Goal: Information Seeking & Learning: Learn about a topic

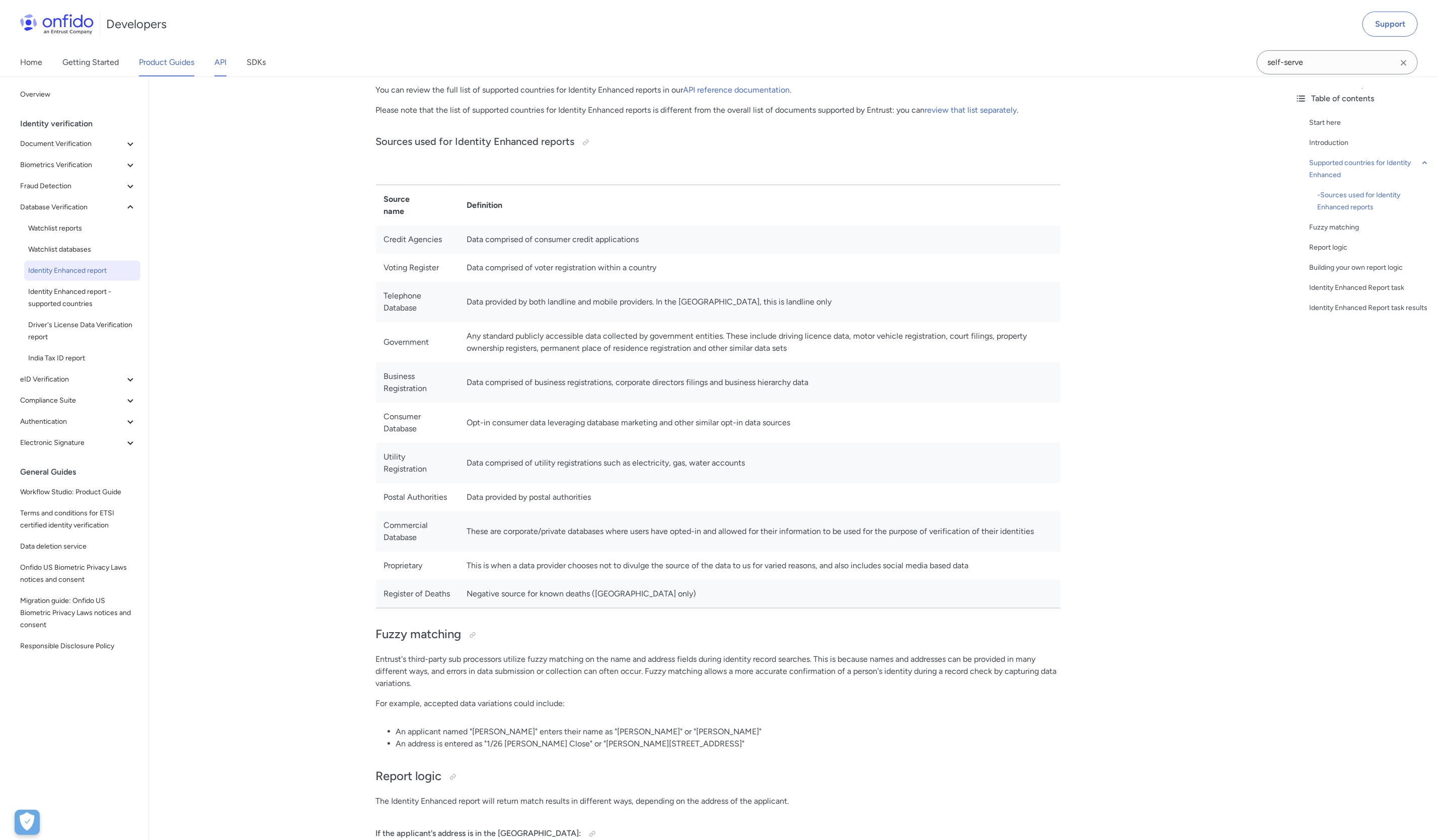
click at [224, 59] on link "API" at bounding box center [220, 62] width 12 height 28
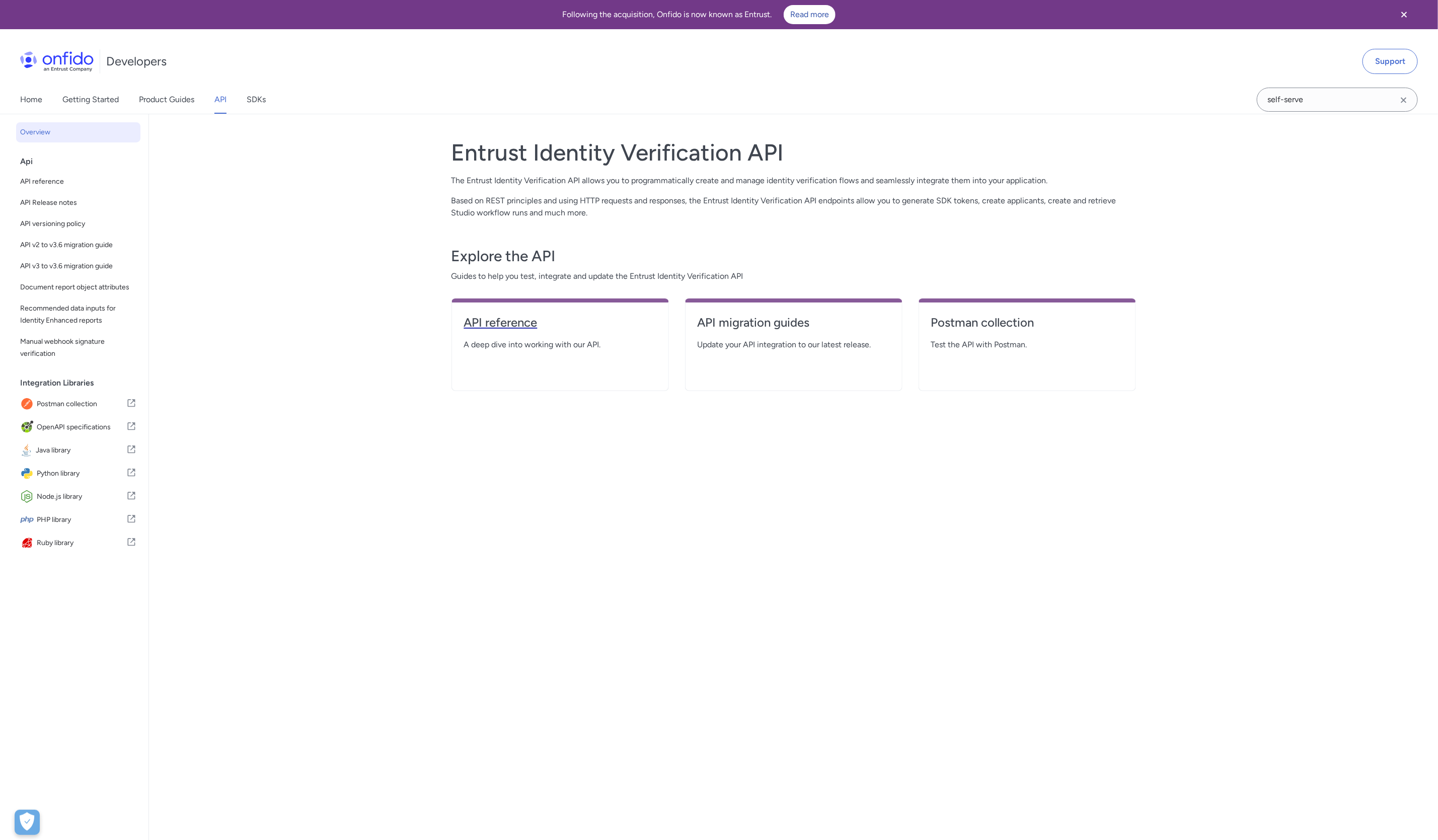
click at [489, 319] on h4 "API reference" at bounding box center [560, 322] width 192 height 16
select select "http"
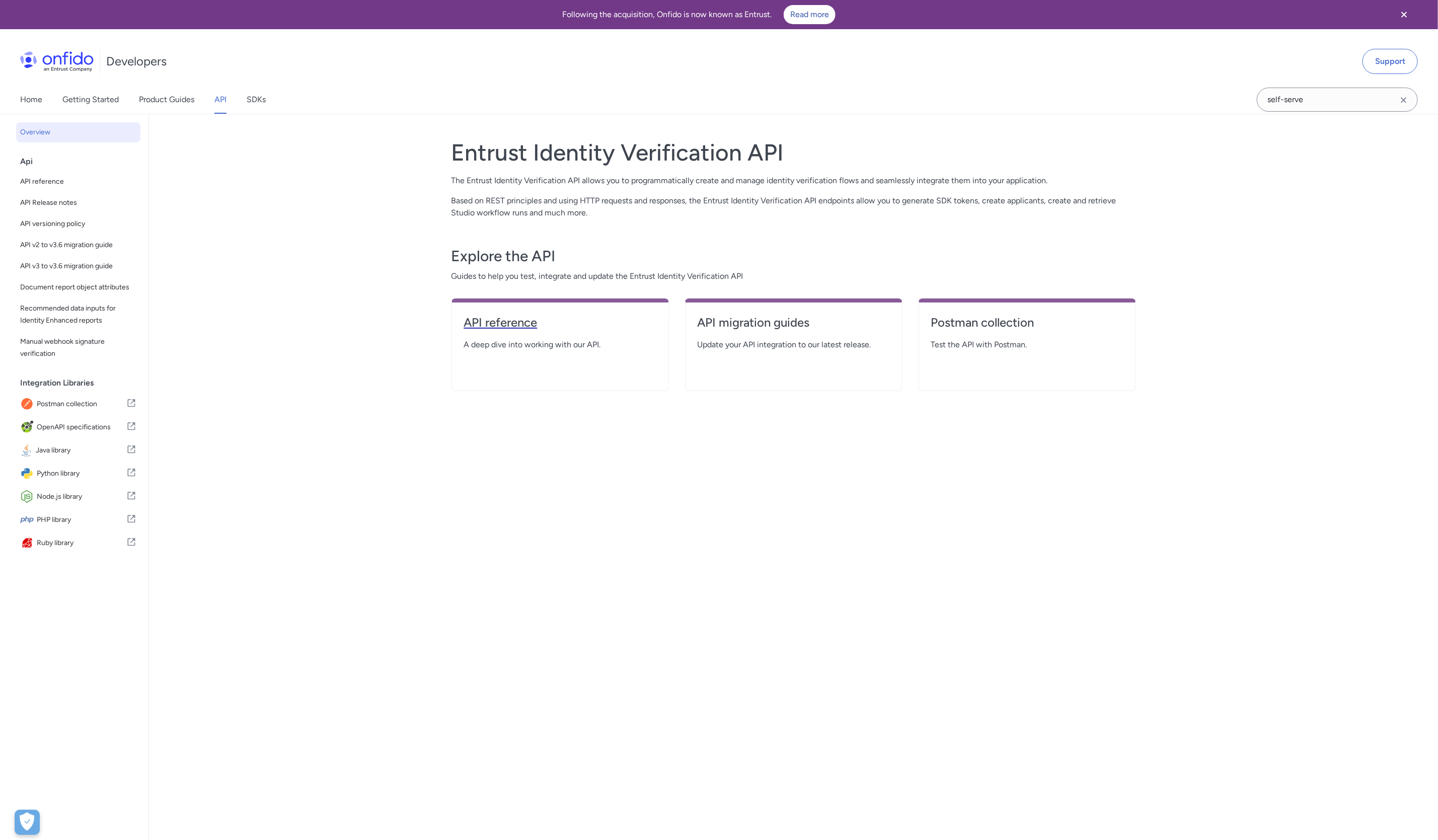
select select "http"
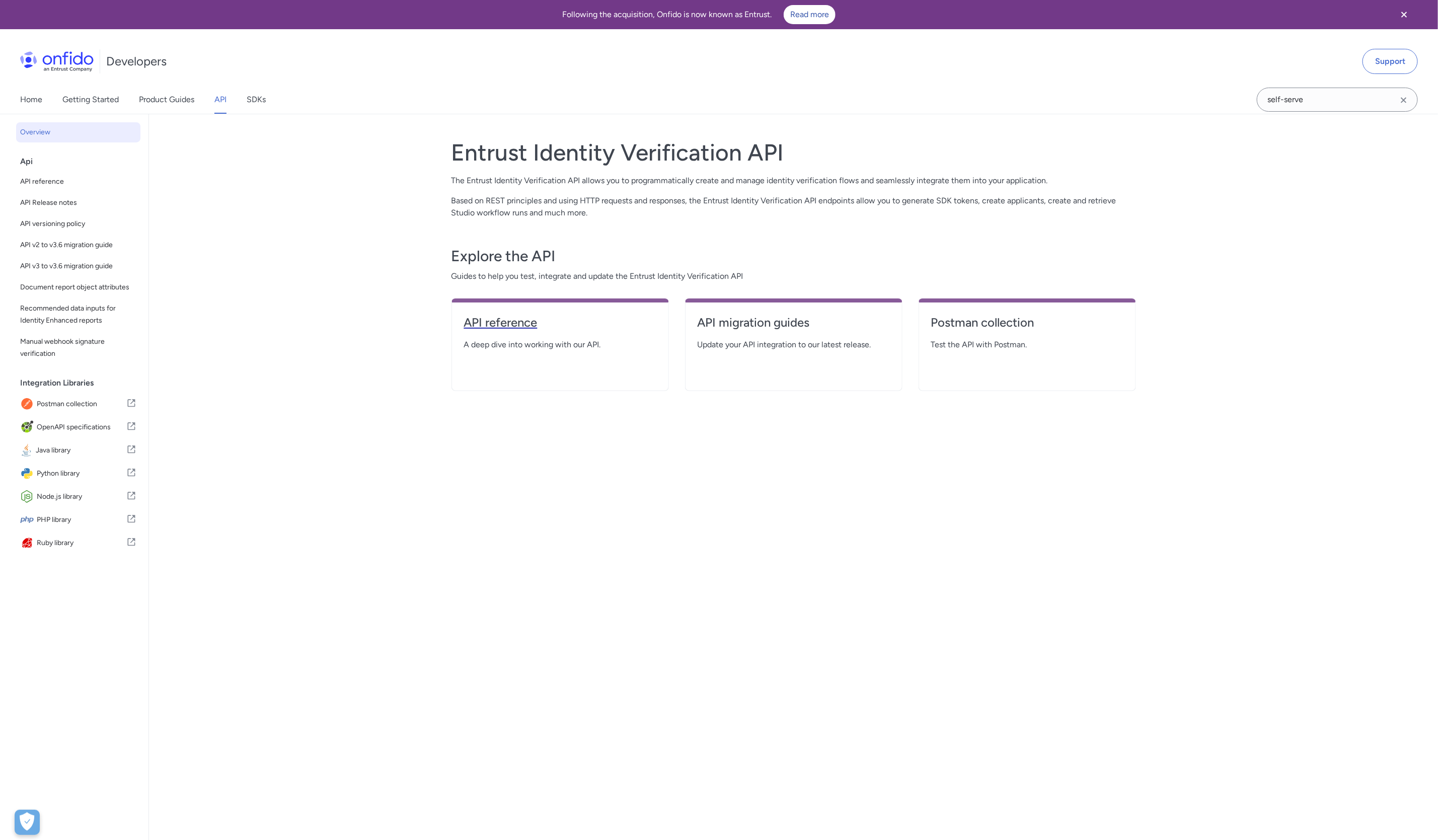
select select "http"
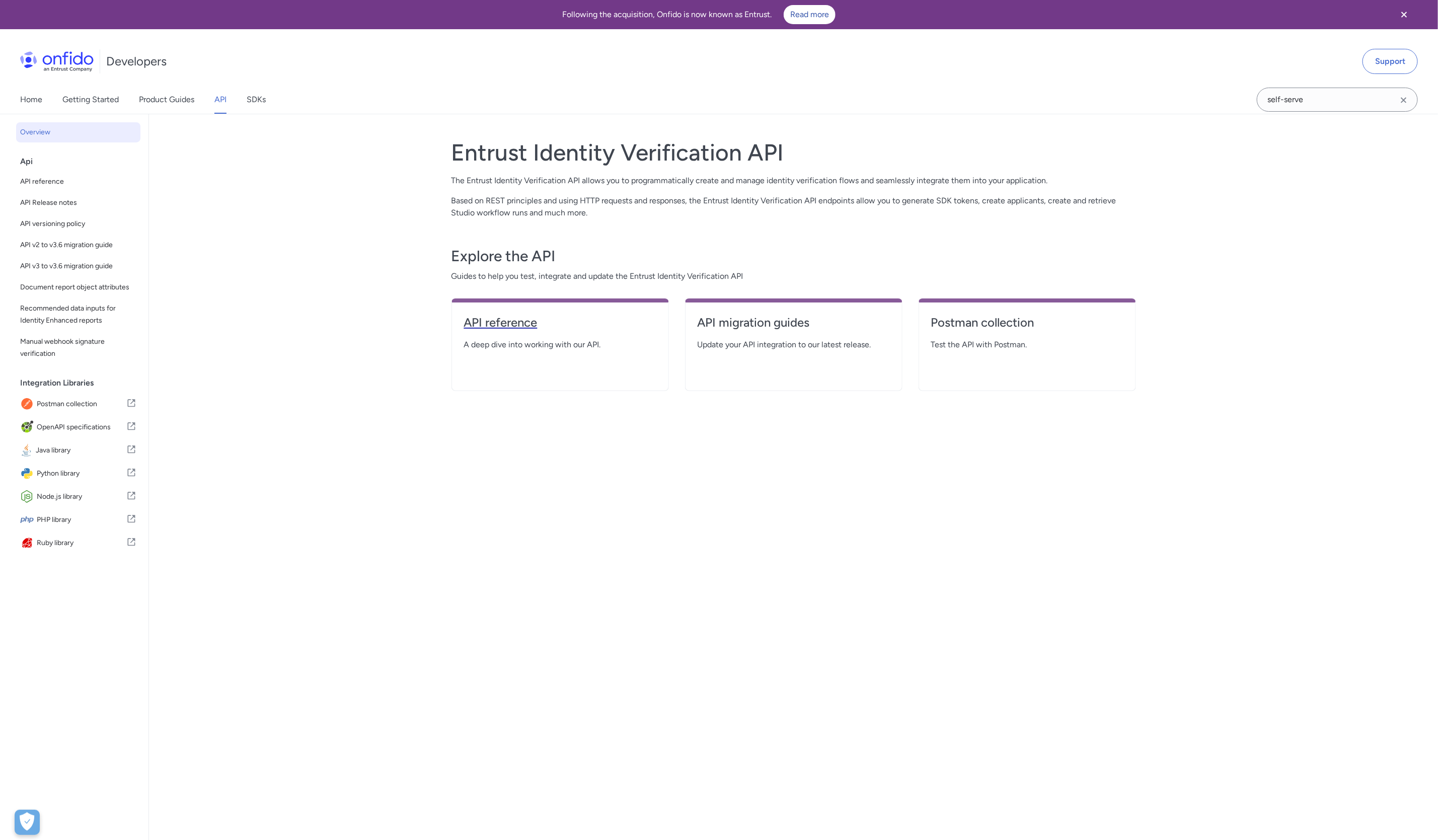
select select "http"
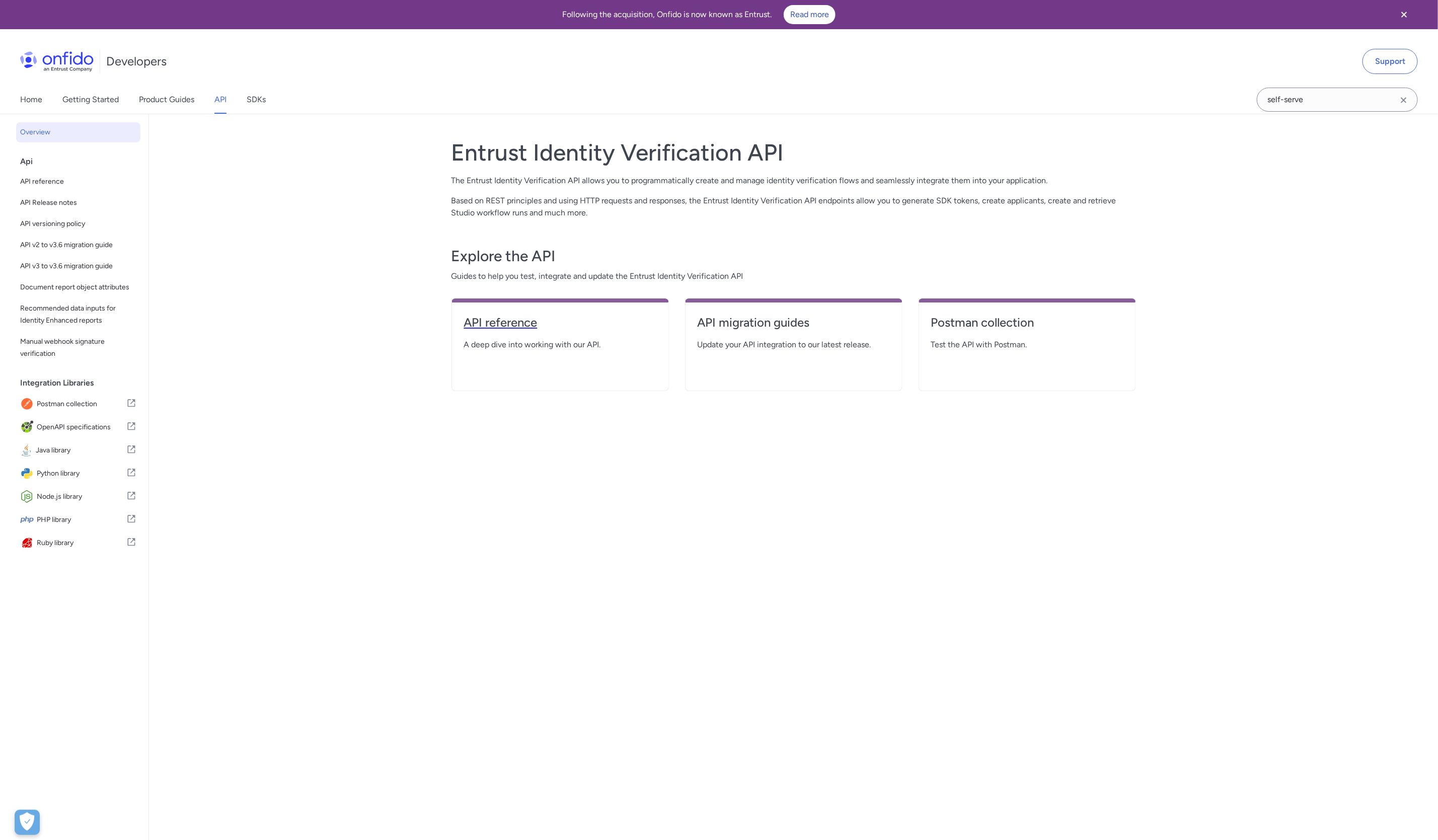
select select "http"
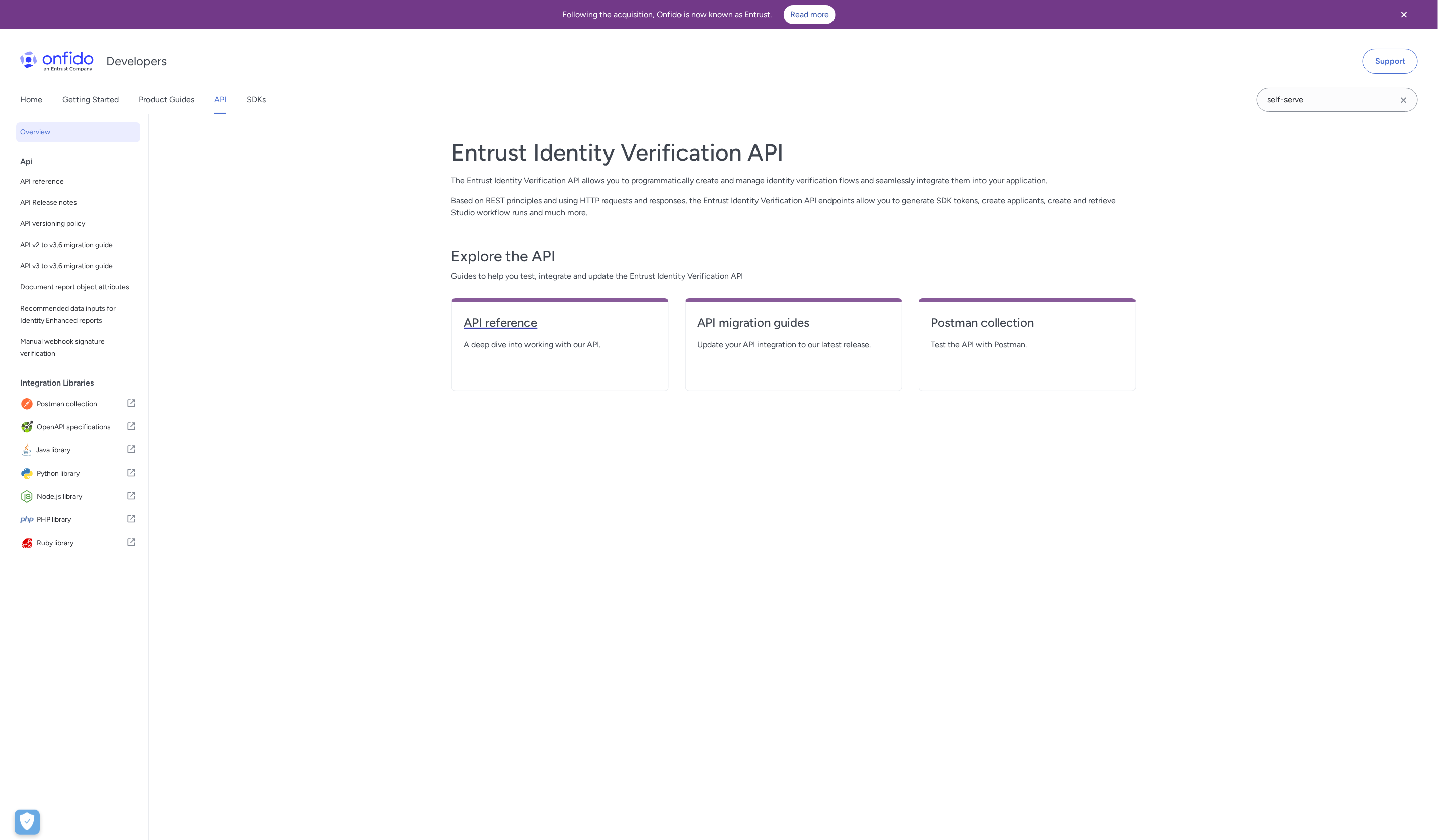
select select "http"
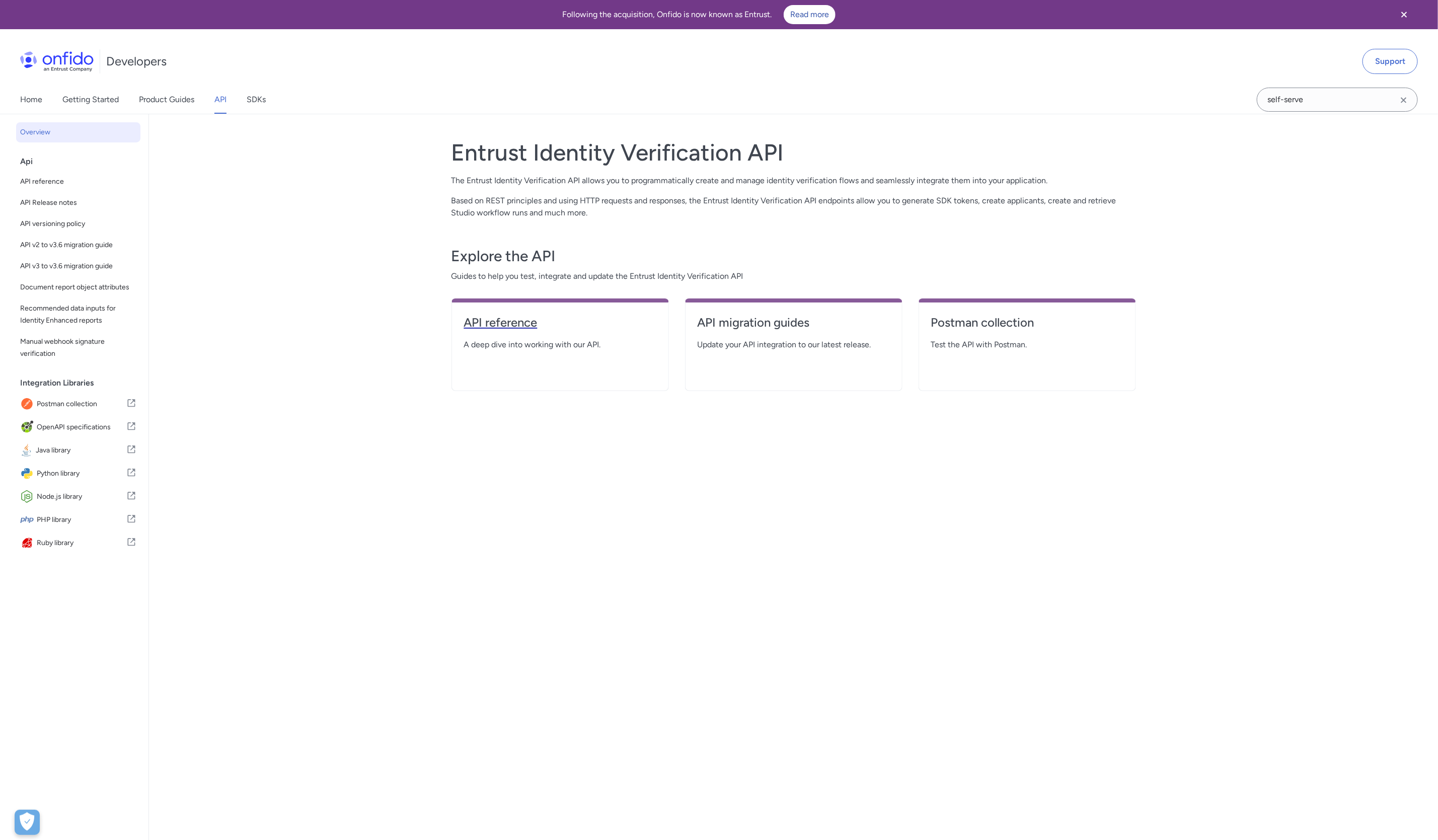
select select "http"
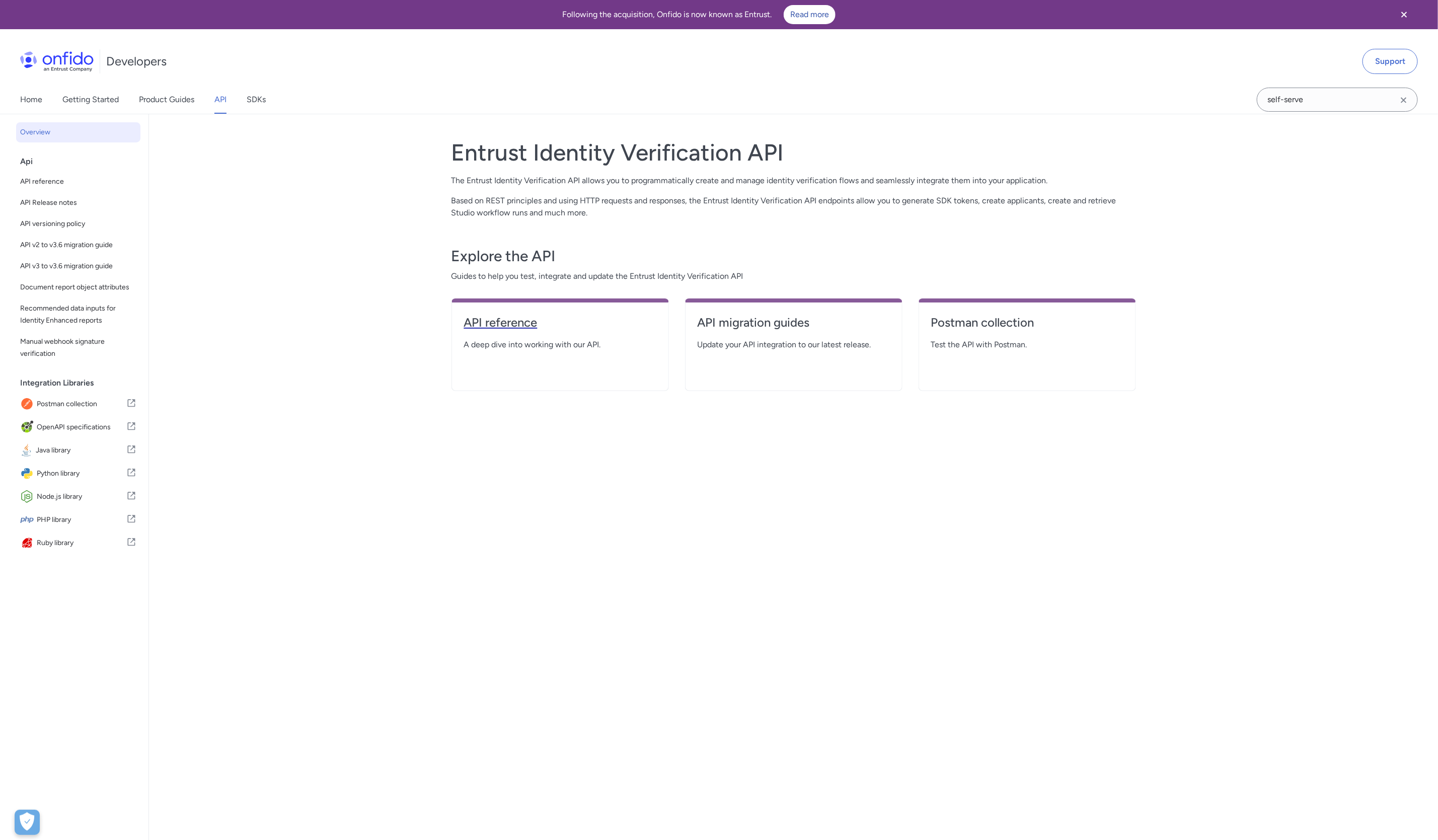
select select "http"
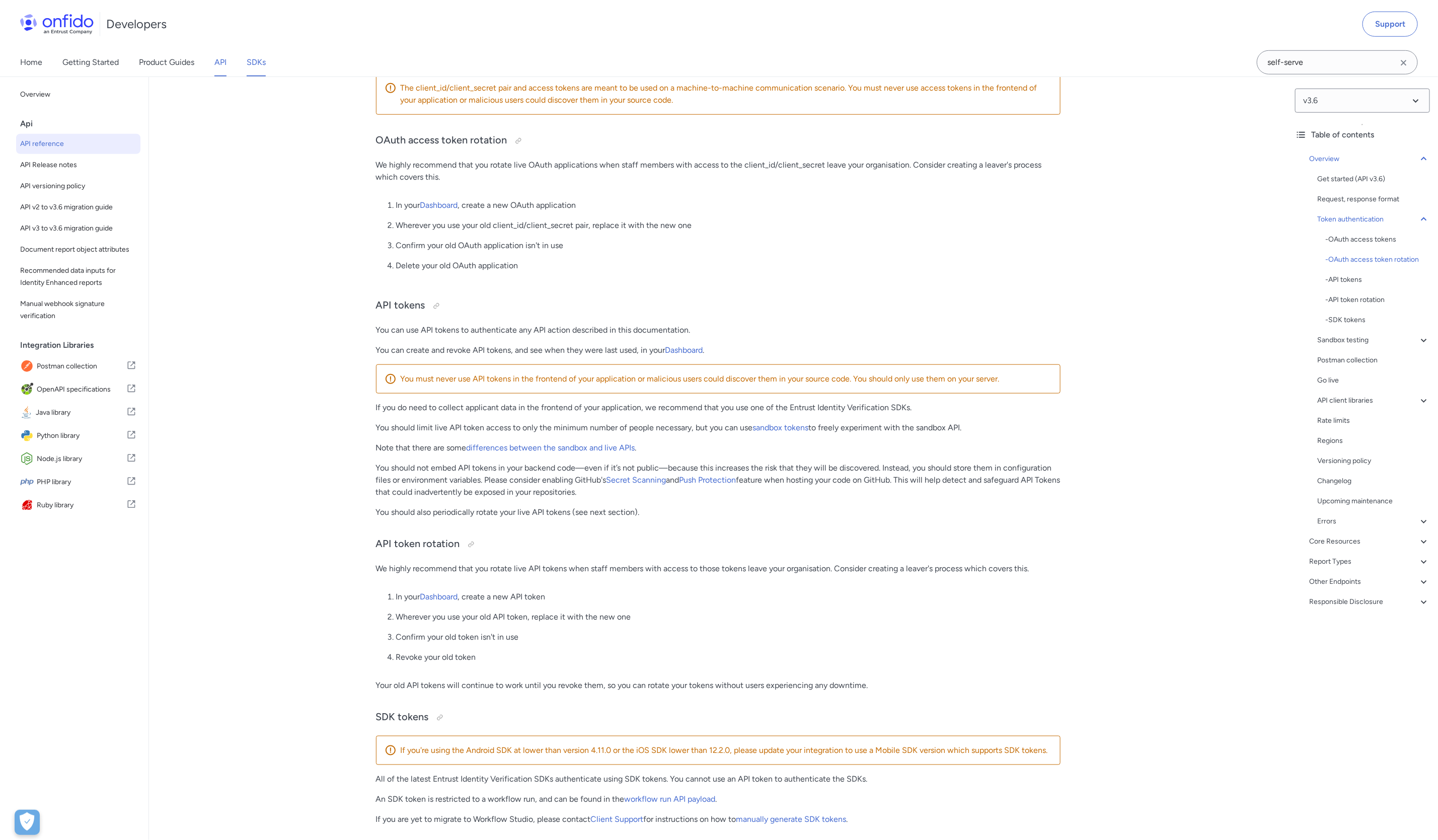
click at [252, 67] on link "SDKs" at bounding box center [256, 62] width 19 height 28
